Goal: Complete application form: Complete application form

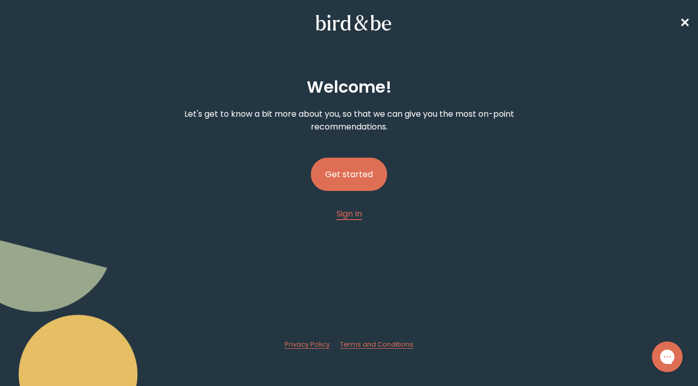
click at [331, 174] on button "Get started" at bounding box center [349, 174] width 76 height 33
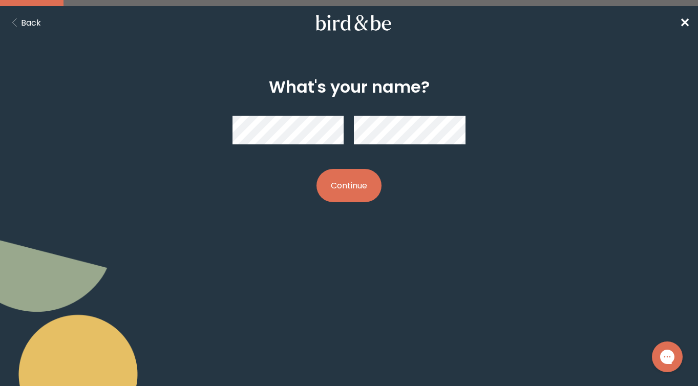
click at [28, 22] on button "Back" at bounding box center [24, 22] width 33 height 13
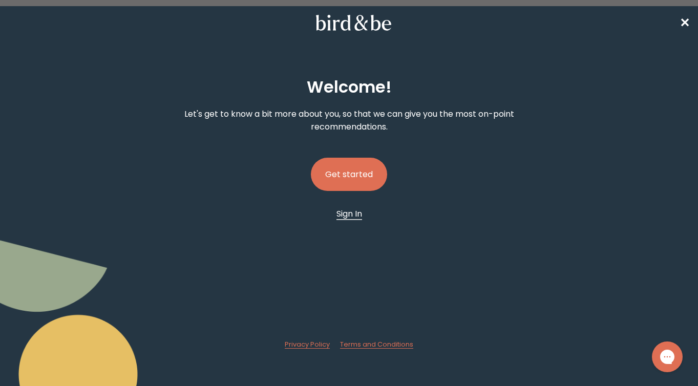
click at [342, 216] on span "Sign In" at bounding box center [350, 214] width 26 height 12
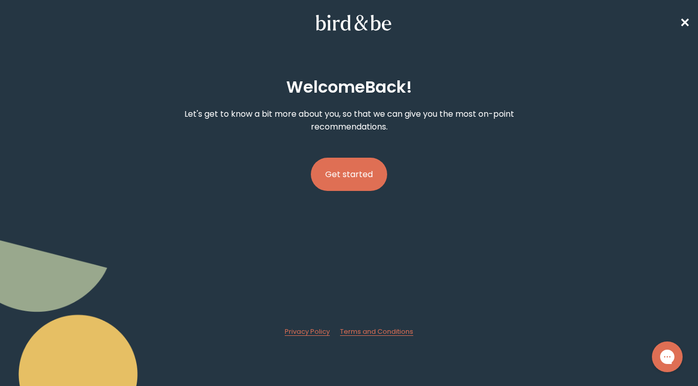
click at [371, 175] on button "Get started" at bounding box center [349, 174] width 76 height 33
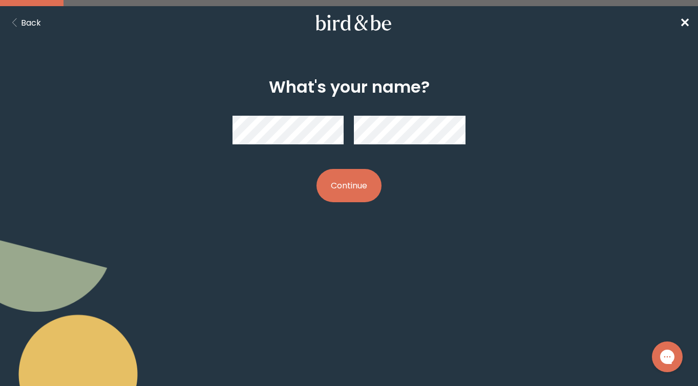
click at [340, 183] on button "Continue" at bounding box center [349, 185] width 65 height 33
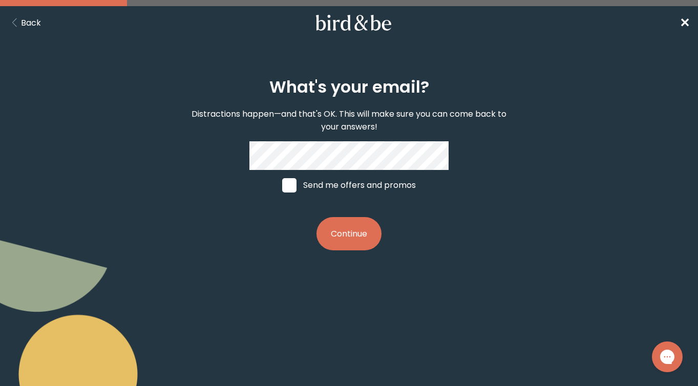
click at [343, 223] on button "Continue" at bounding box center [349, 233] width 65 height 33
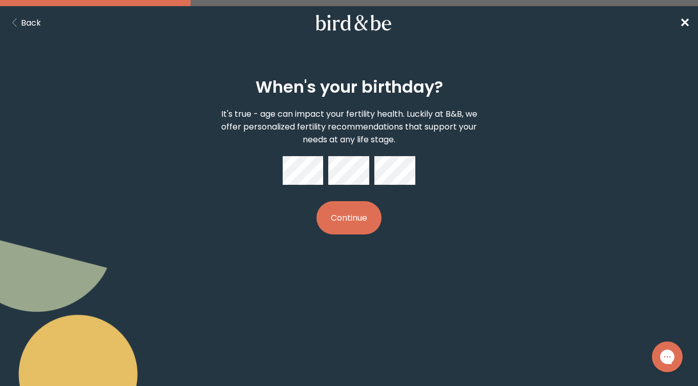
click at [354, 230] on button "Continue" at bounding box center [349, 217] width 65 height 33
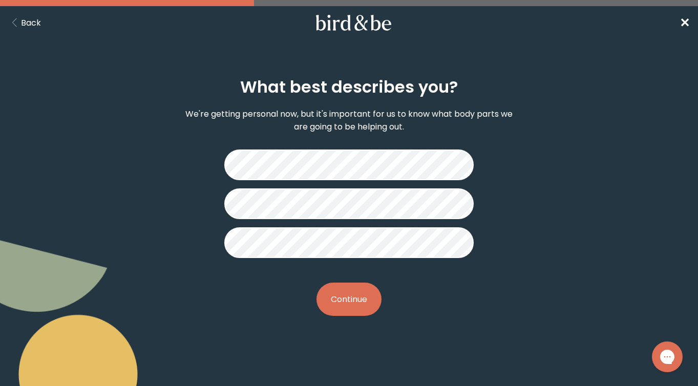
click at [368, 306] on button "Continue" at bounding box center [349, 299] width 65 height 33
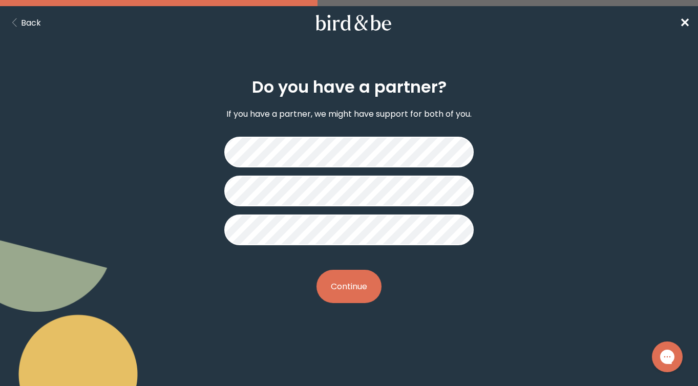
click at [359, 302] on button "Continue" at bounding box center [349, 286] width 65 height 33
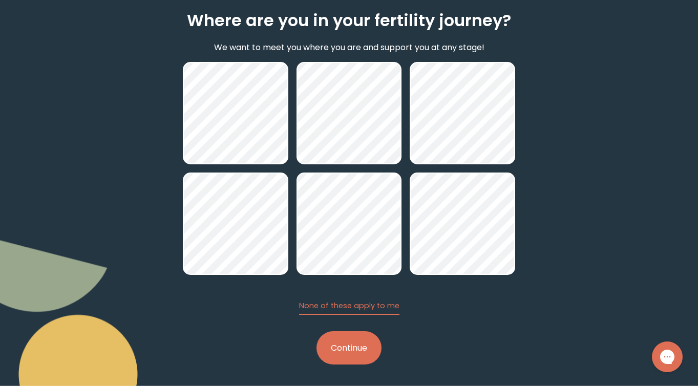
scroll to position [69, 0]
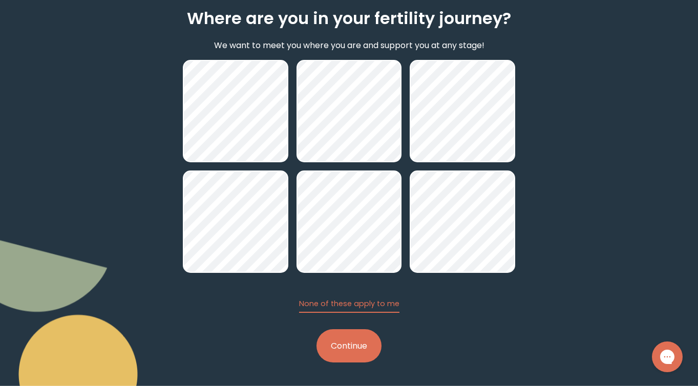
click at [374, 351] on button "Continue" at bounding box center [349, 346] width 65 height 33
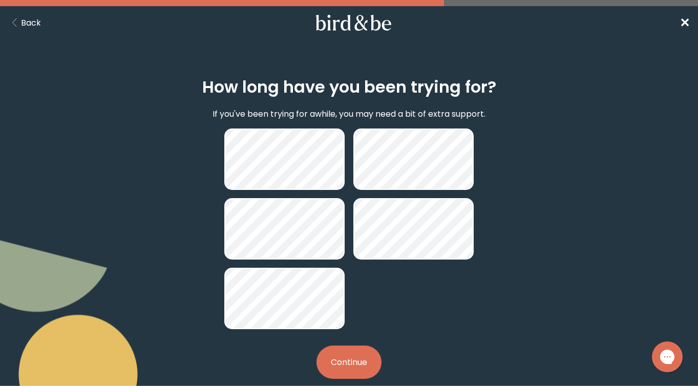
click at [346, 361] on button "Continue" at bounding box center [349, 362] width 65 height 33
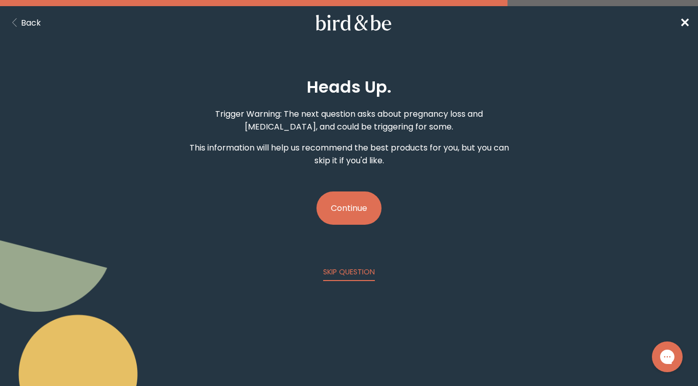
click at [363, 214] on button "Continue" at bounding box center [349, 208] width 65 height 33
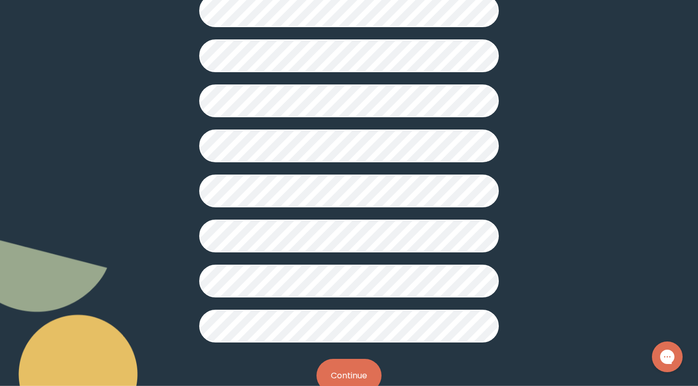
scroll to position [258, 0]
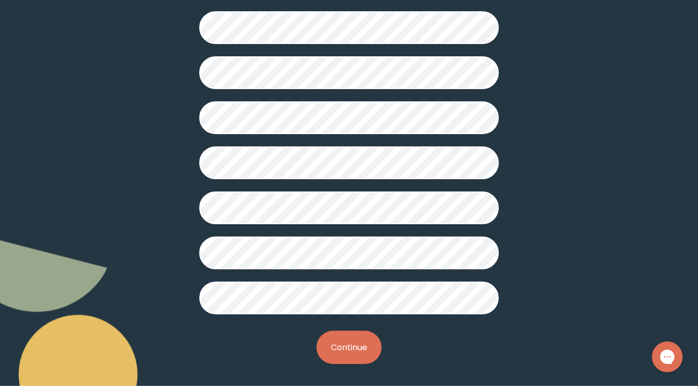
click at [331, 352] on button "Continue" at bounding box center [349, 347] width 65 height 33
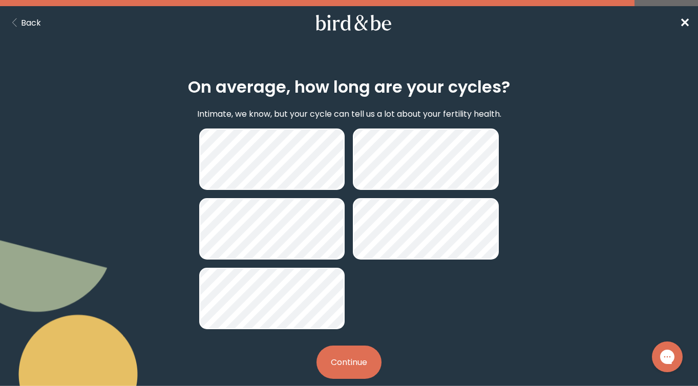
click at [360, 367] on button "Continue" at bounding box center [349, 362] width 65 height 33
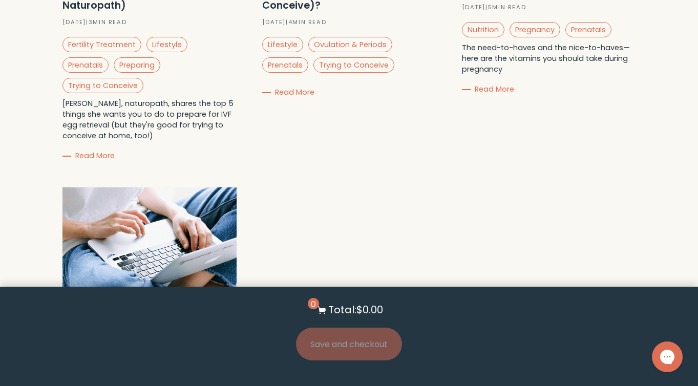
scroll to position [3611, 0]
